Goal: Information Seeking & Learning: Check status

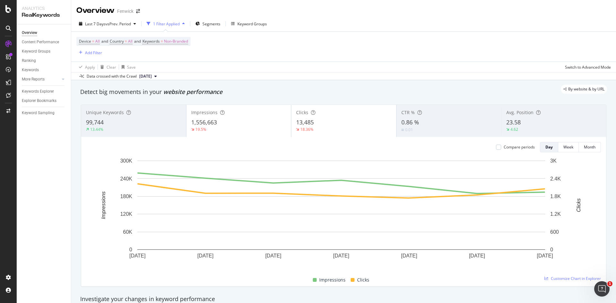
click at [9, 31] on icon at bounding box center [8, 28] width 5 height 5
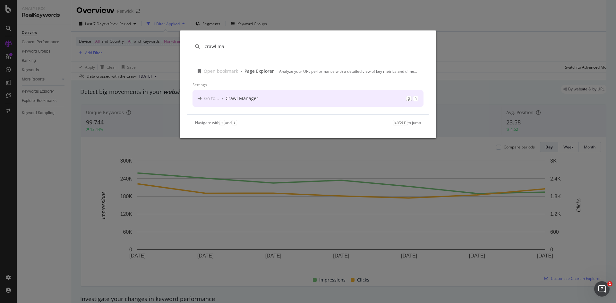
type input "crawl ma"
click at [241, 96] on div "Crawl Manager" at bounding box center [242, 98] width 33 height 6
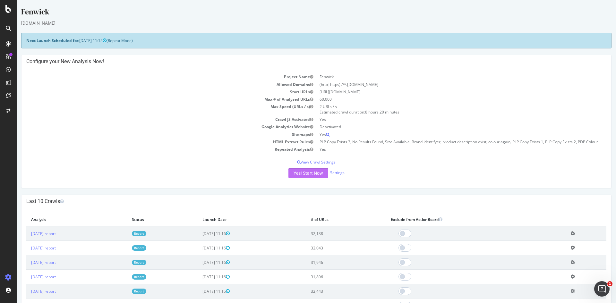
click at [309, 171] on button "Yes! Start Now" at bounding box center [309, 173] width 40 height 10
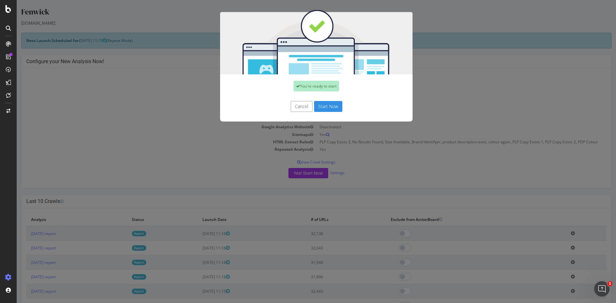
click at [323, 109] on button "Start Now" at bounding box center [328, 106] width 28 height 11
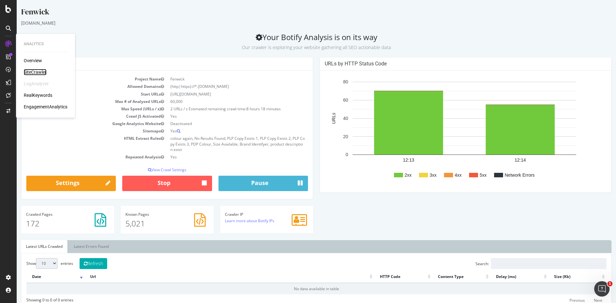
click at [38, 73] on div "SiteCrawler" at bounding box center [35, 72] width 23 height 6
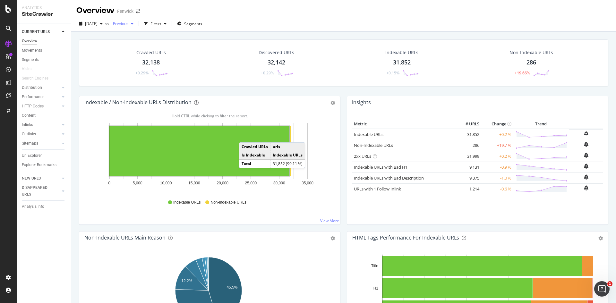
click at [128, 22] on span "Previous" at bounding box center [119, 23] width 18 height 5
click at [262, 22] on div "[DATE] vs Previous Filters Segments" at bounding box center [343, 25] width 545 height 13
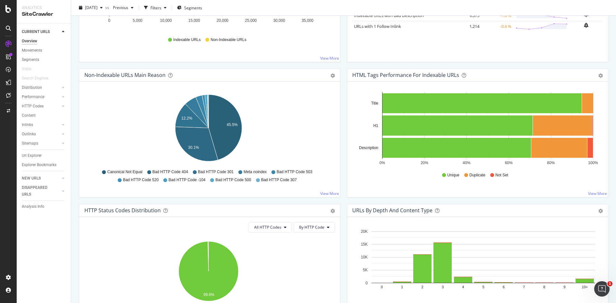
scroll to position [628, 0]
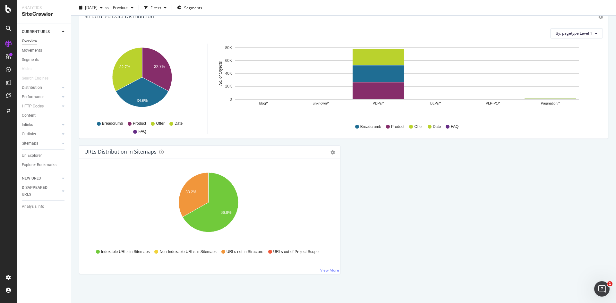
click at [325, 271] on link "View More" at bounding box center [329, 270] width 19 height 5
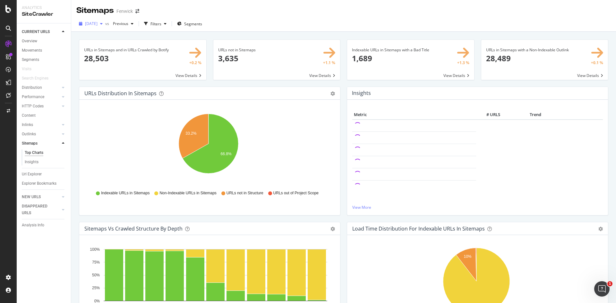
click at [103, 23] on icon "button" at bounding box center [101, 24] width 3 height 4
click at [102, 57] on div "[DATE]" at bounding box center [116, 59] width 60 height 6
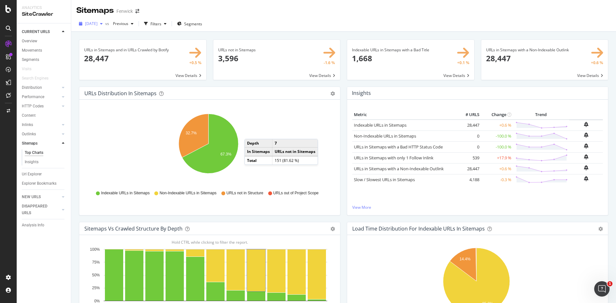
click at [98, 21] on span "[DATE]" at bounding box center [91, 23] width 13 height 5
click at [109, 46] on div "[DATE]" at bounding box center [116, 47] width 60 height 6
